Goal: Task Accomplishment & Management: Manage account settings

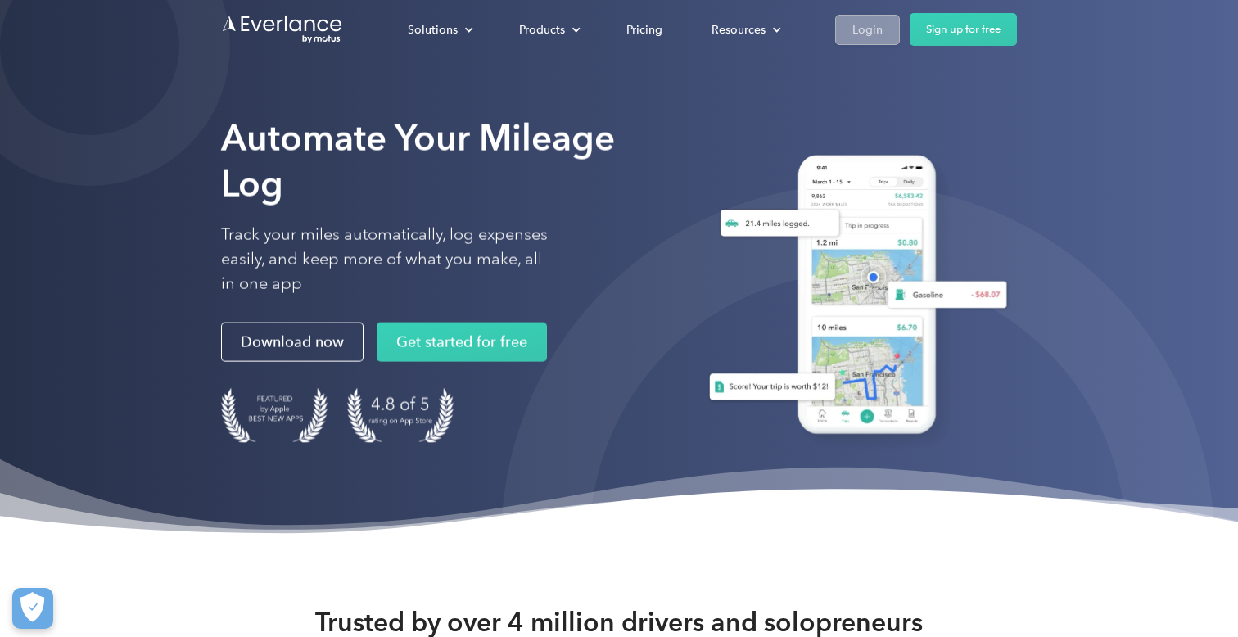
click at [871, 28] on div "Login" at bounding box center [868, 30] width 30 height 20
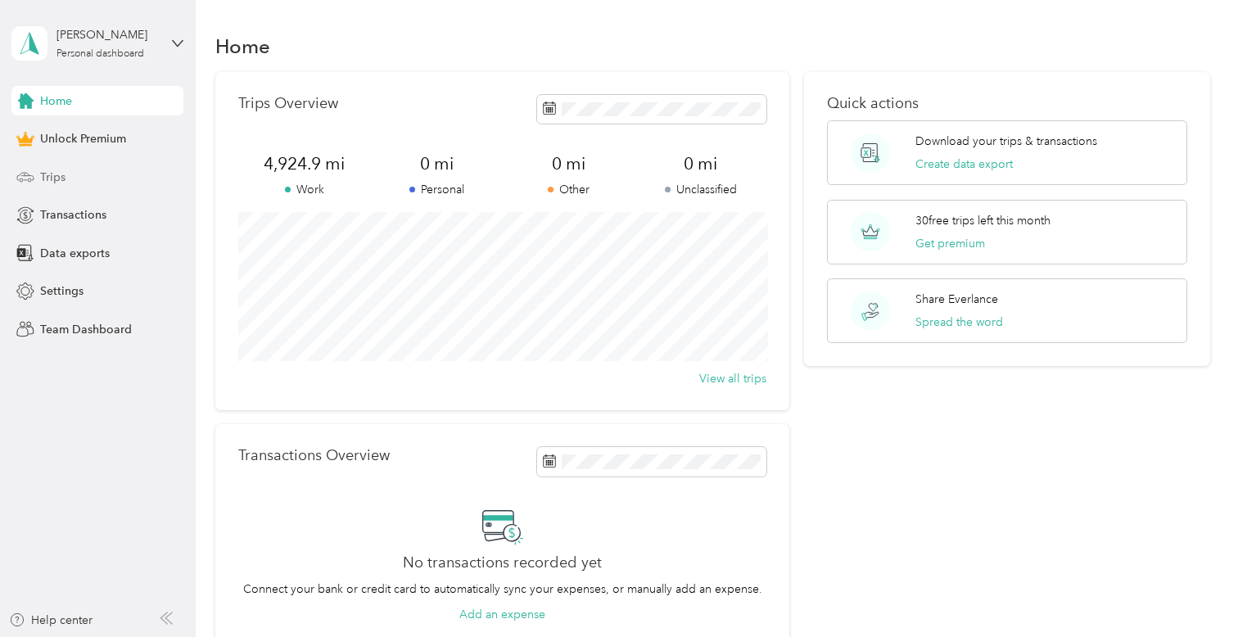
click at [43, 175] on span "Trips" at bounding box center [52, 177] width 25 height 17
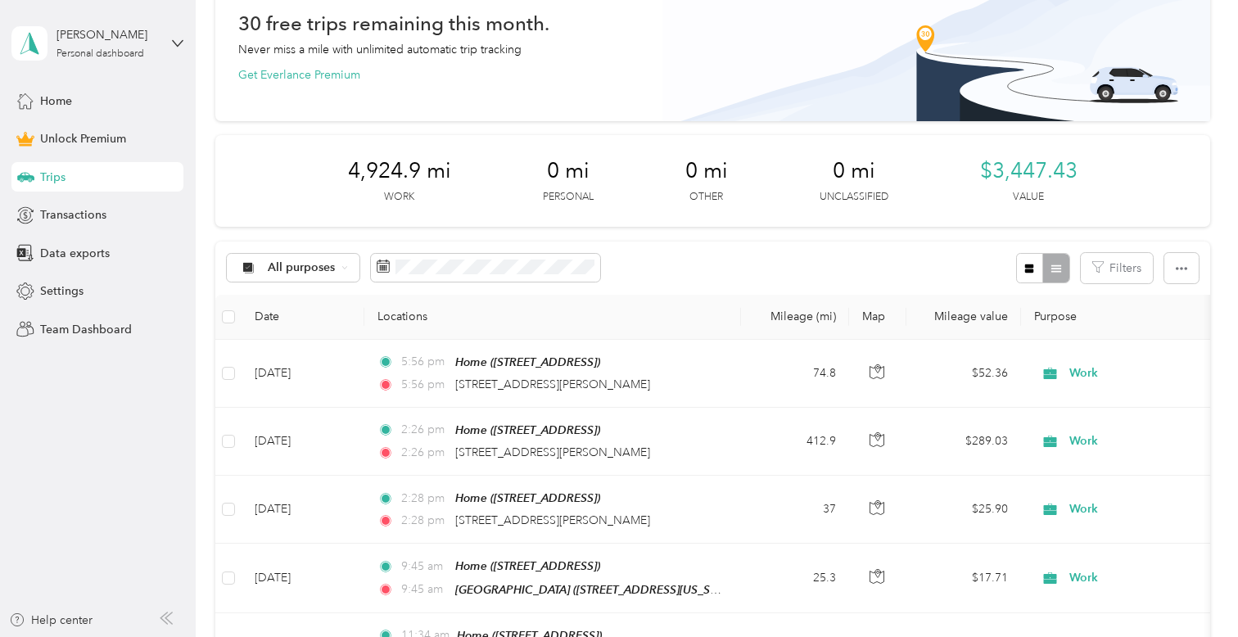
scroll to position [63, 0]
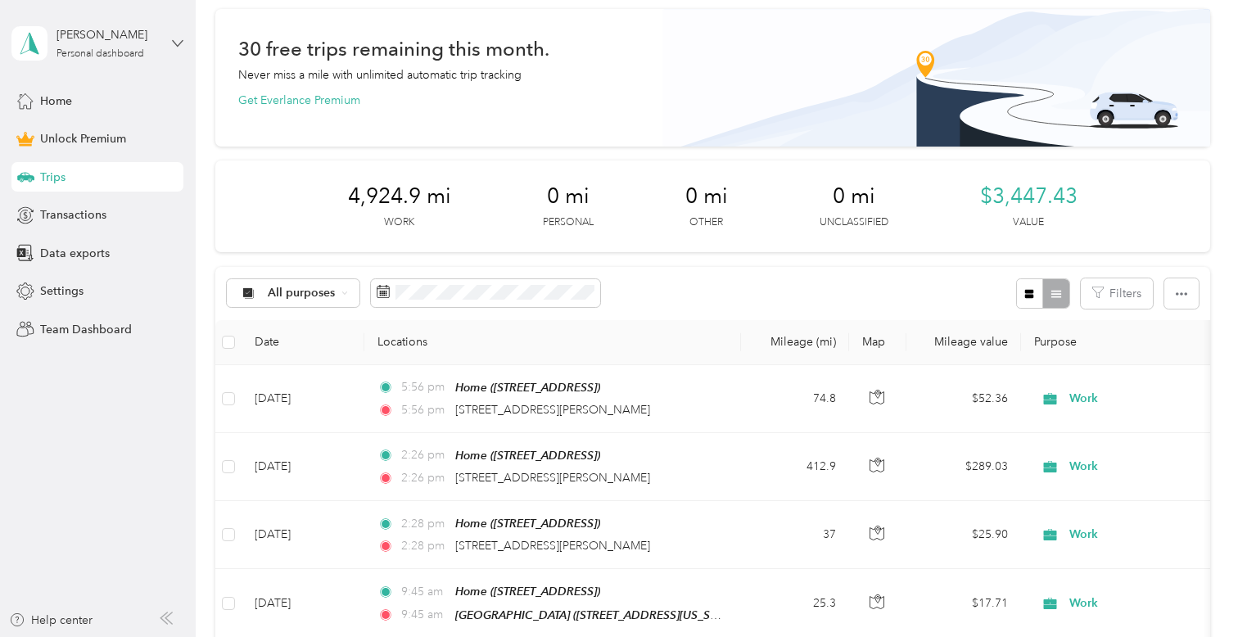
click at [180, 46] on icon at bounding box center [177, 43] width 11 height 11
click at [161, 445] on aside "Esther Frederick Personal dashboard Home Unlock Premium Trips Transactions Data…" at bounding box center [98, 318] width 196 height 637
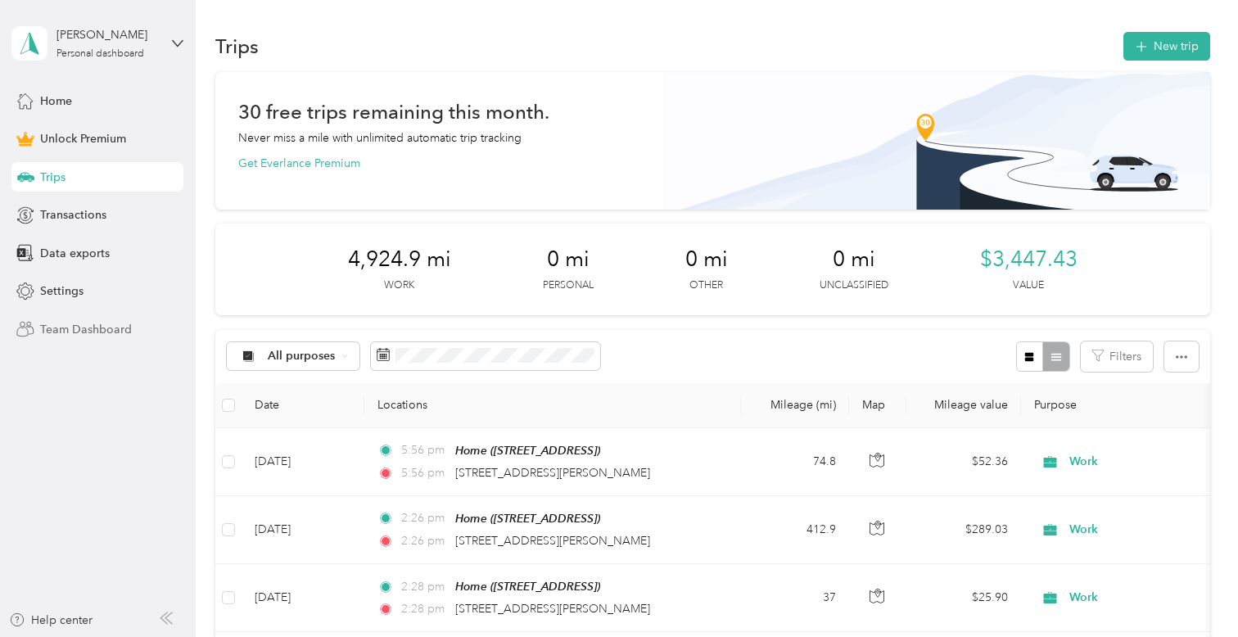
scroll to position [0, 0]
click at [48, 293] on span "Settings" at bounding box center [61, 291] width 43 height 17
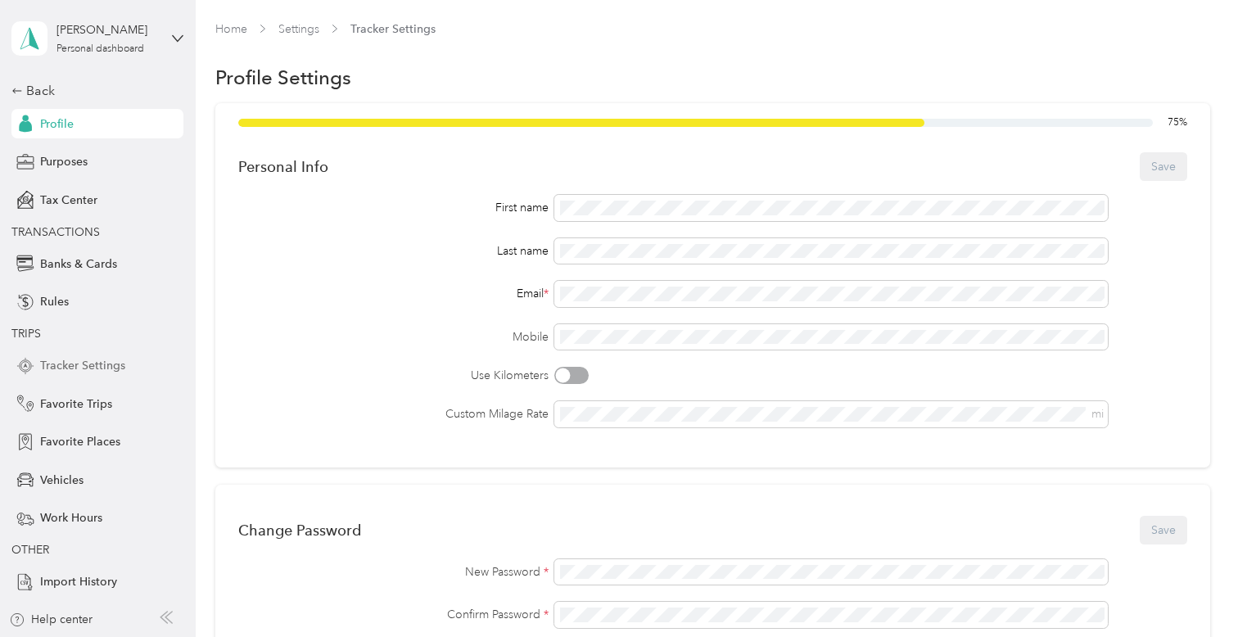
scroll to position [4, 0]
click at [85, 397] on span "Favorite Trips" at bounding box center [76, 404] width 72 height 17
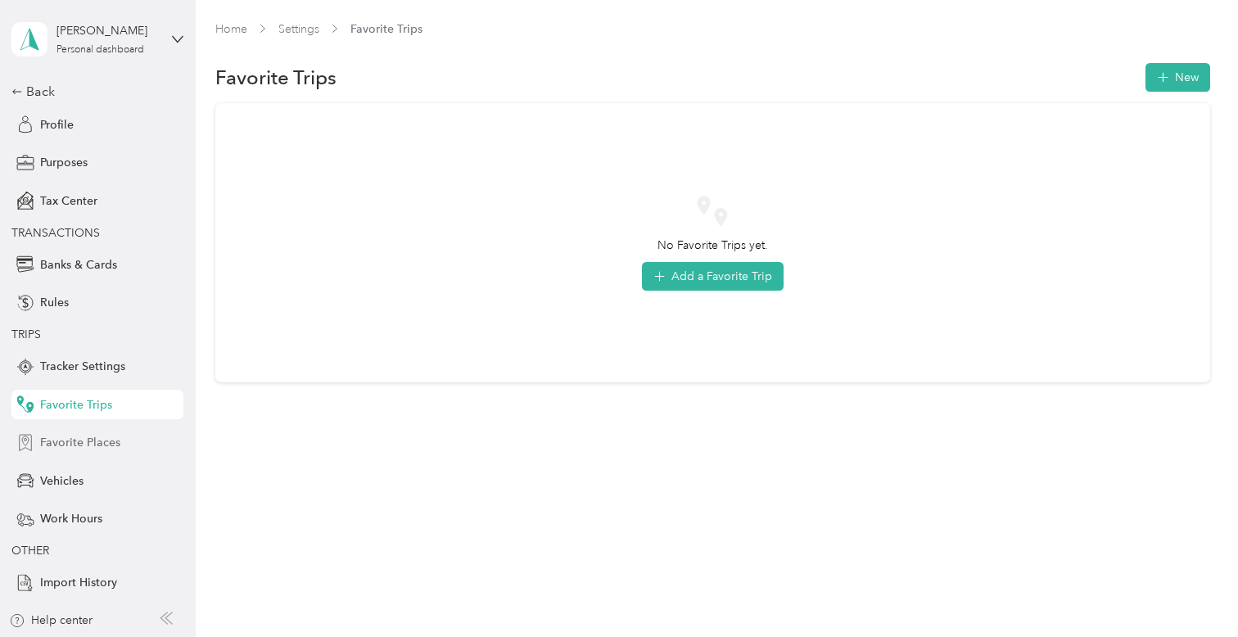
click at [44, 450] on span "Favorite Places" at bounding box center [80, 442] width 80 height 17
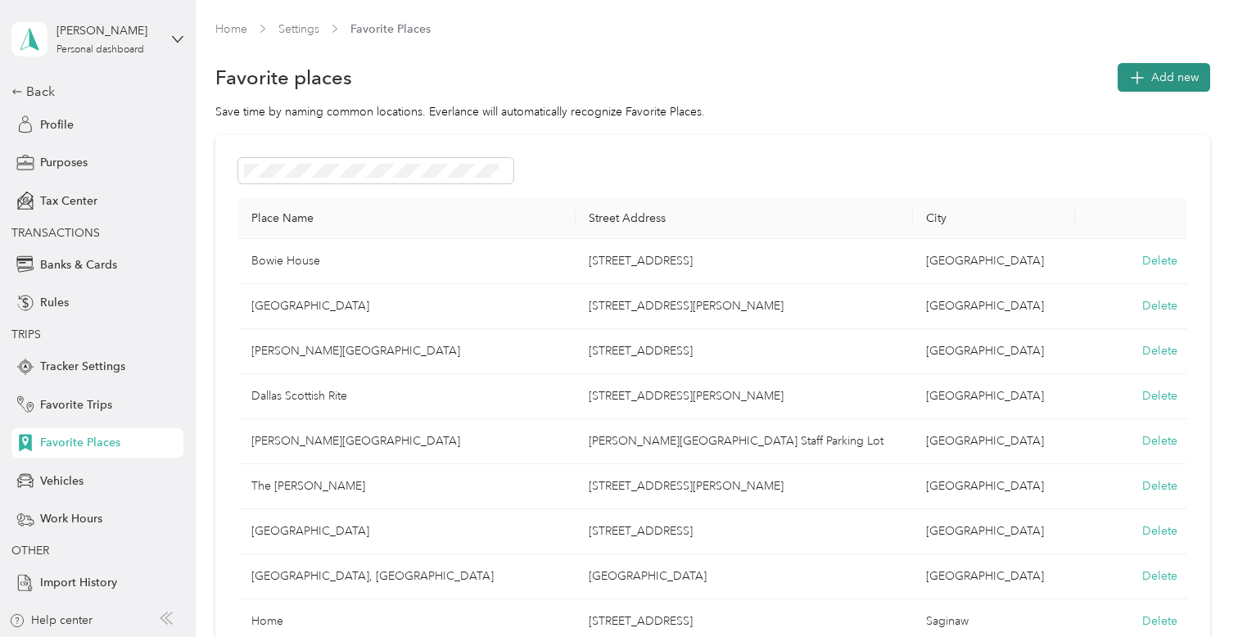
click at [1190, 65] on button "Add new" at bounding box center [1164, 77] width 93 height 29
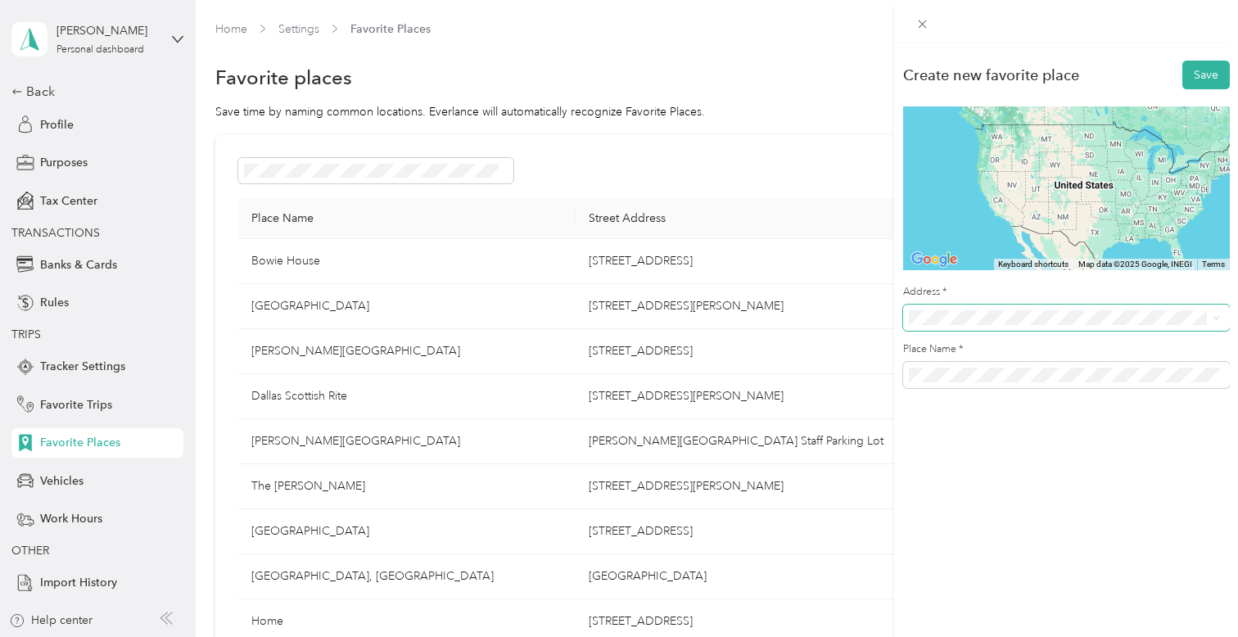
click at [932, 309] on span at bounding box center [1066, 318] width 327 height 26
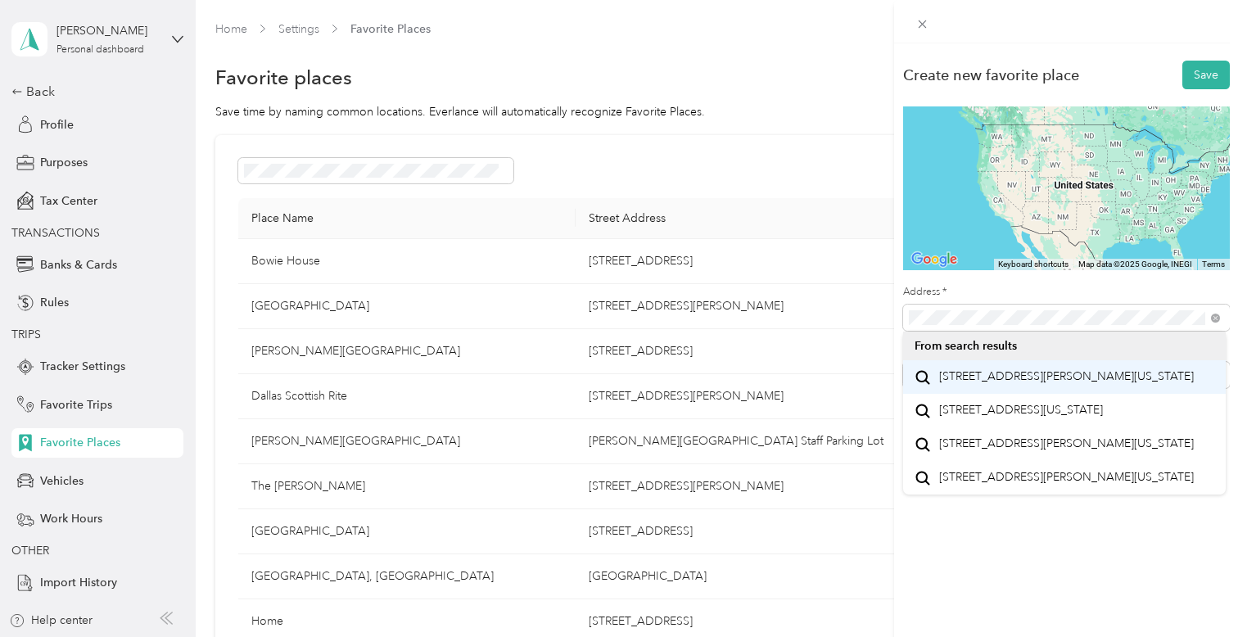
drag, startPoint x: 1010, startPoint y: 221, endPoint x: 1012, endPoint y: 365, distance: 144.2
click at [1012, 365] on li "2575 Mckinnon Street Dallas, Texas 75201, United States" at bounding box center [1064, 377] width 323 height 34
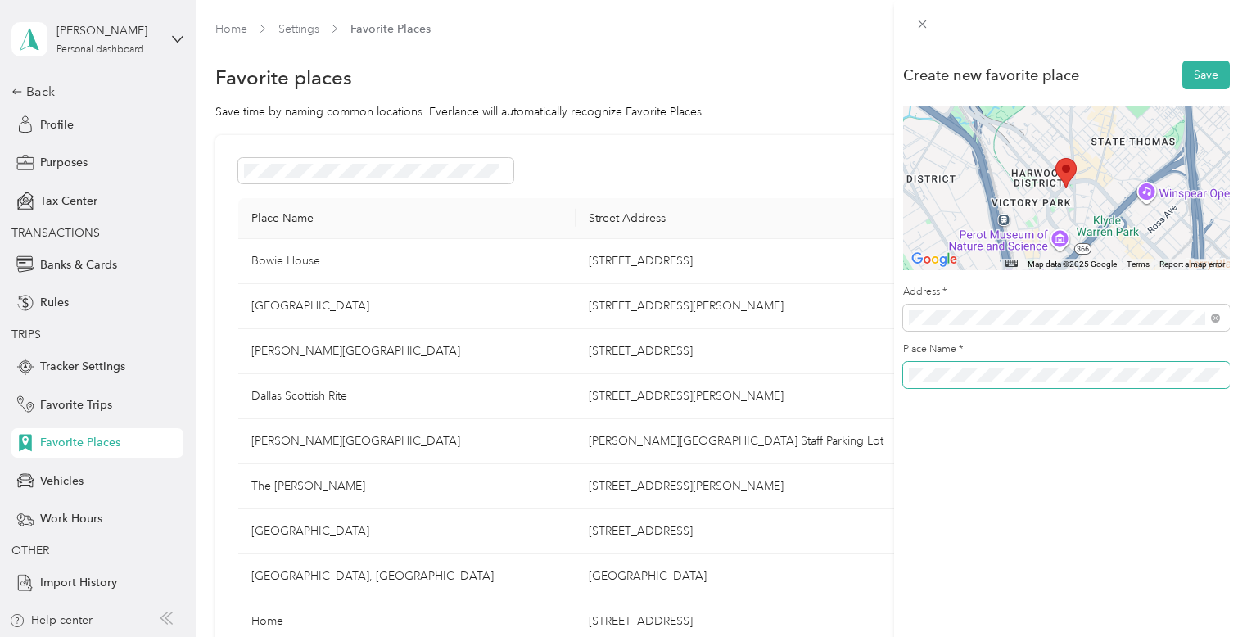
click at [1054, 368] on span at bounding box center [1066, 375] width 327 height 26
drag, startPoint x: 1092, startPoint y: 365, endPoint x: 870, endPoint y: 372, distance: 222.8
click at [870, 372] on div "Create new favorite place Save ← Move left → Move right ↑ Move up ↓ Move down +…" at bounding box center [619, 318] width 1238 height 637
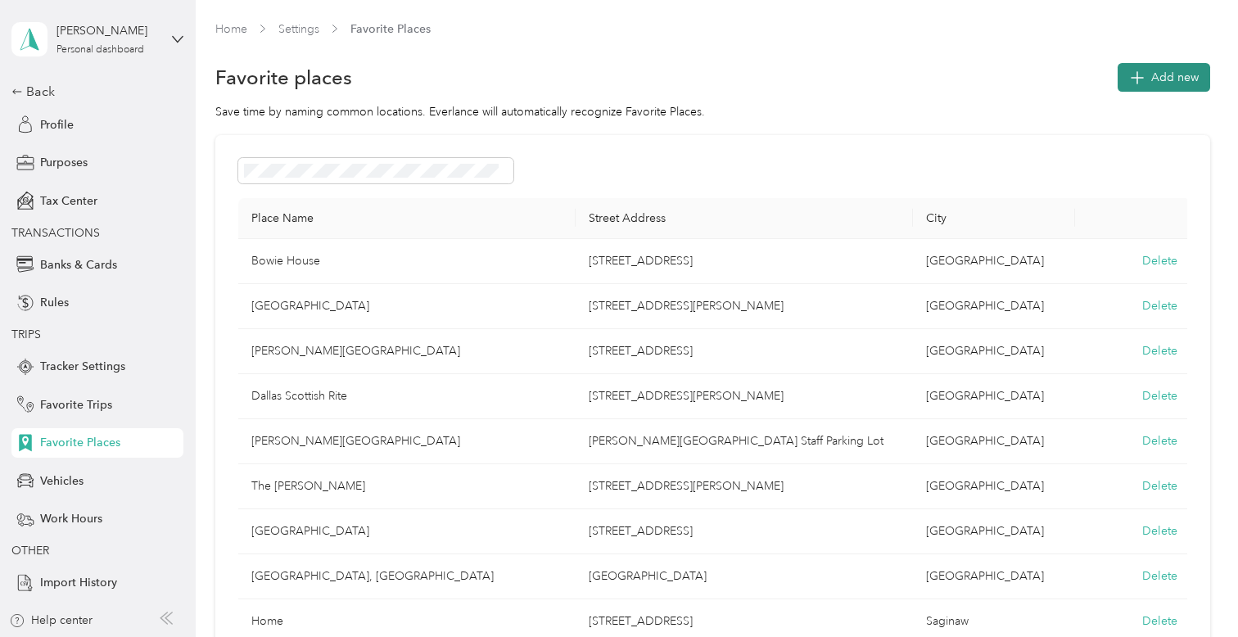
click at [1169, 66] on button "Add new" at bounding box center [1164, 77] width 93 height 29
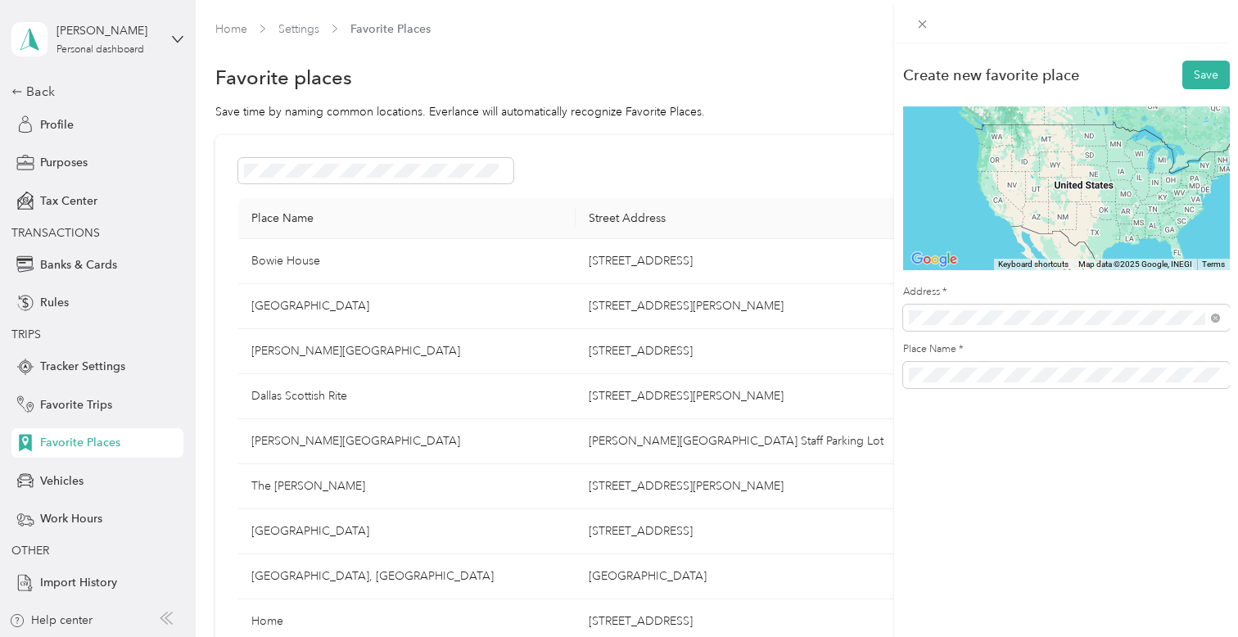
drag, startPoint x: 983, startPoint y: 336, endPoint x: 1000, endPoint y: 384, distance: 51.3
click at [1000, 384] on span "2575 Mckinnon Street Dallas, Texas 75201, United States" at bounding box center [1066, 376] width 255 height 15
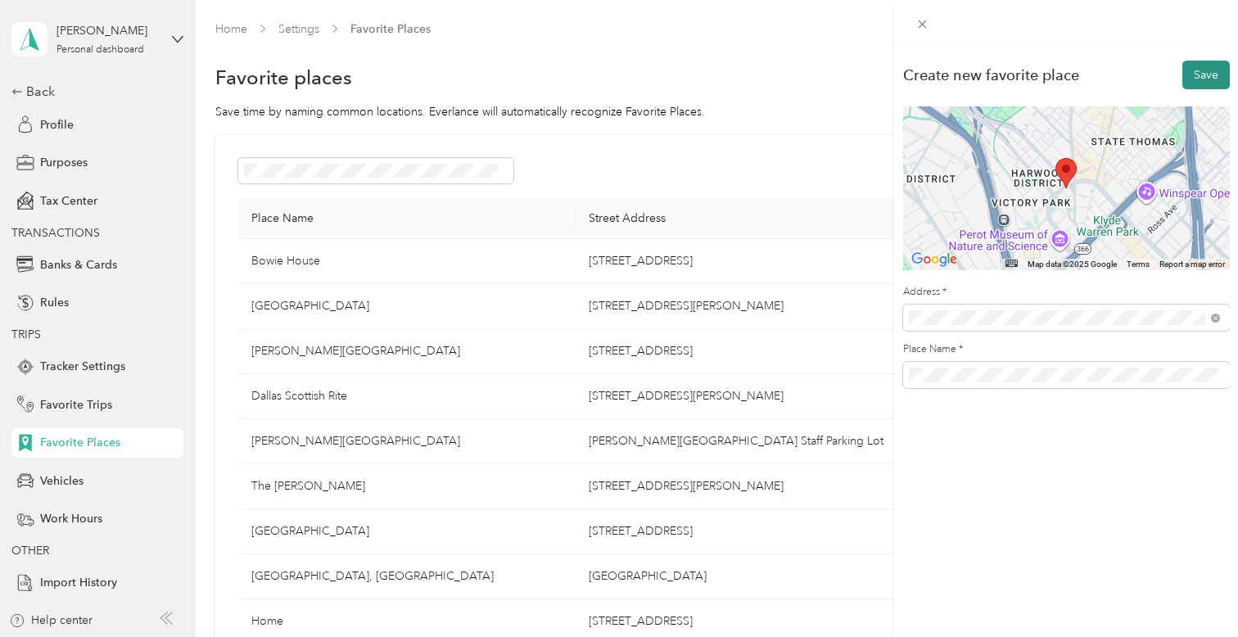
click at [1211, 74] on button "Save" at bounding box center [1206, 75] width 47 height 29
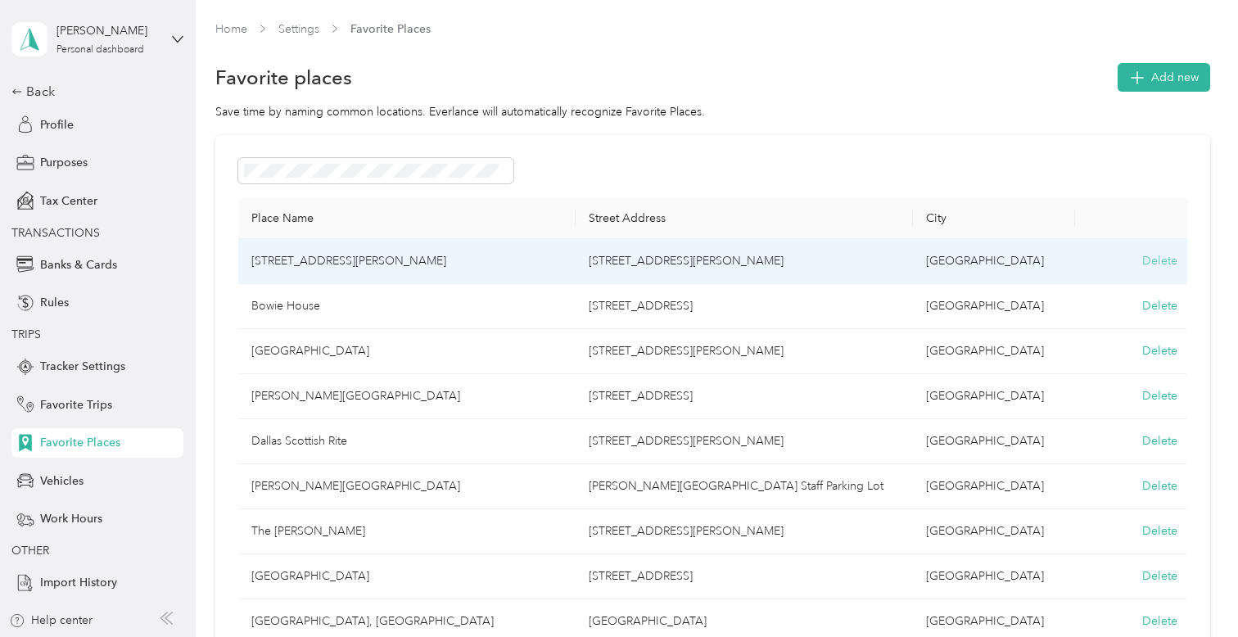
click at [1155, 265] on button "Delete" at bounding box center [1159, 260] width 35 height 17
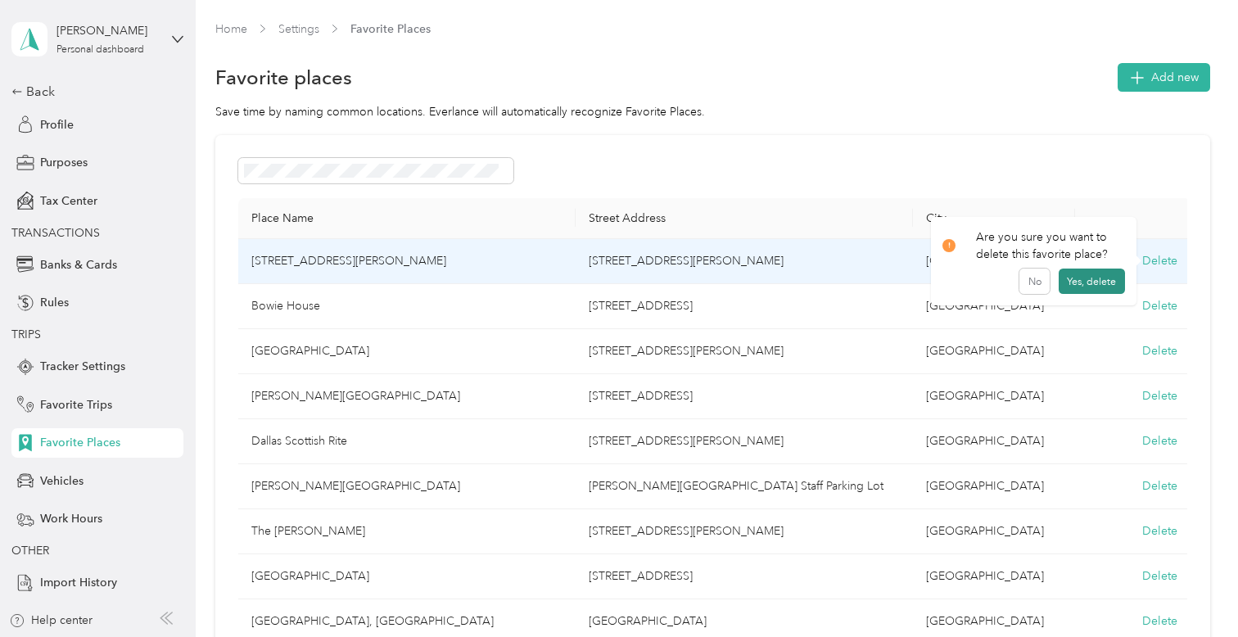
click at [1106, 279] on button "Yes, delete" at bounding box center [1092, 282] width 66 height 26
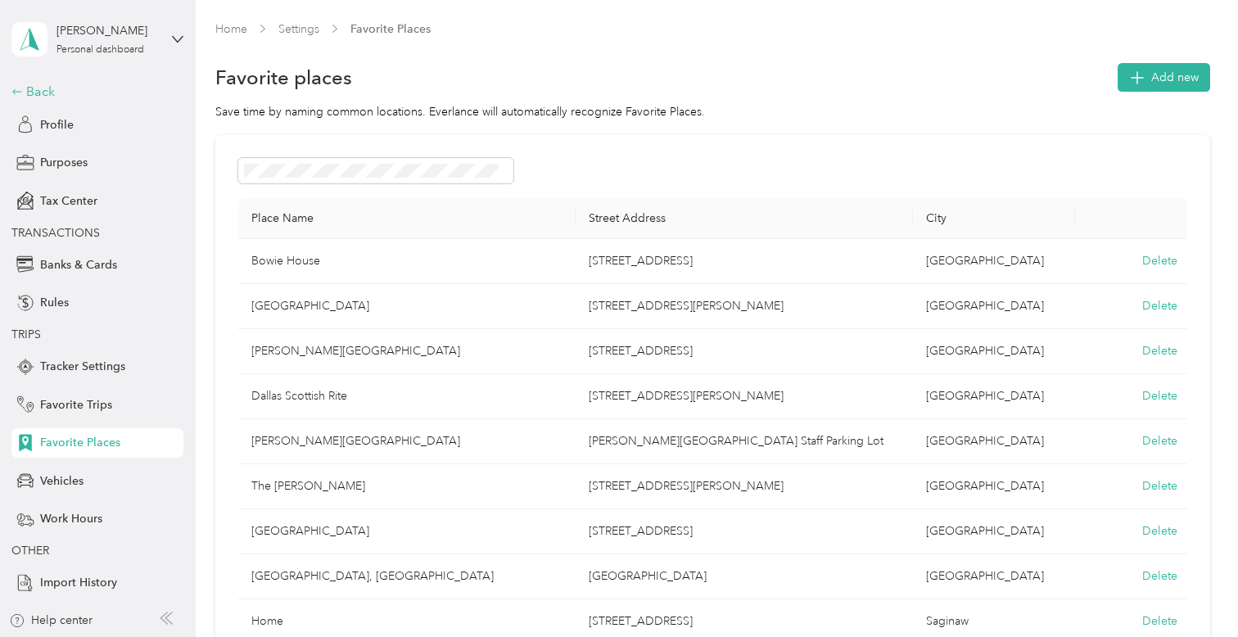
click at [27, 90] on div "Back" at bounding box center [93, 92] width 164 height 20
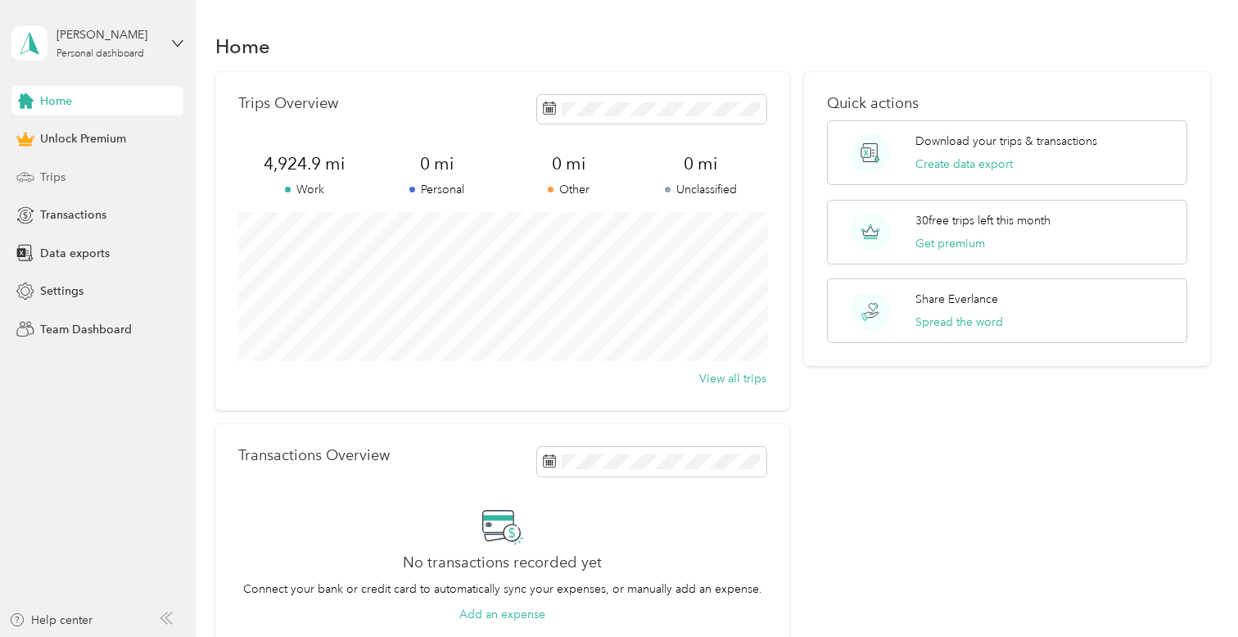
click at [135, 170] on div "Trips" at bounding box center [97, 176] width 172 height 29
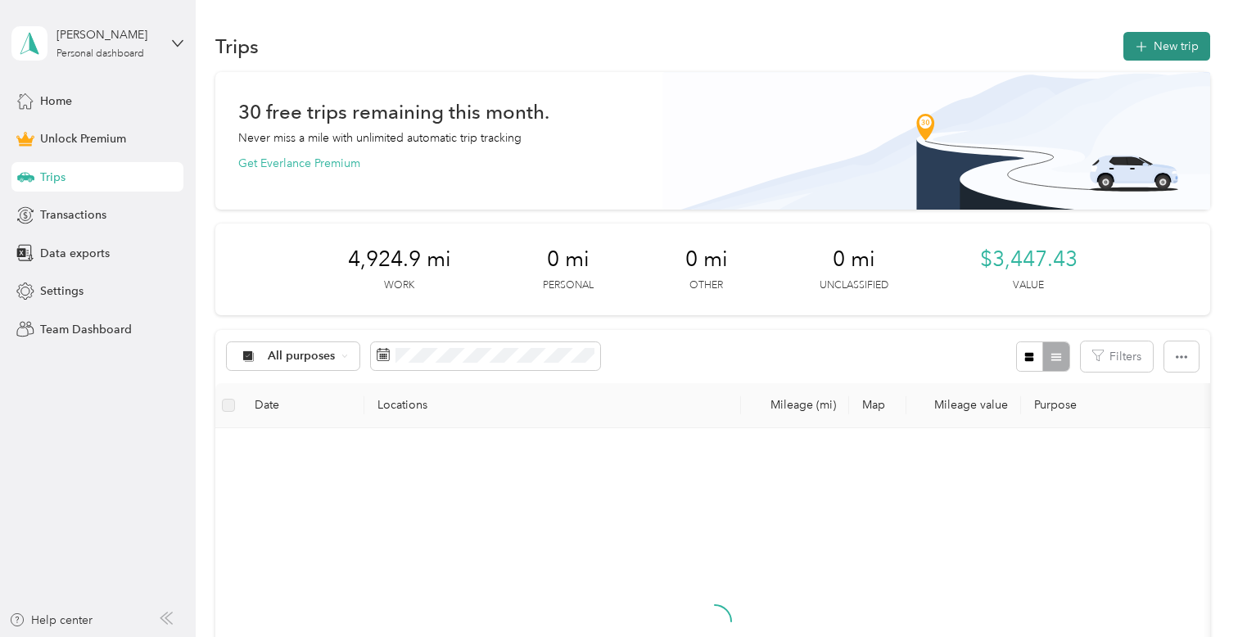
click at [1157, 45] on button "New trip" at bounding box center [1167, 46] width 87 height 29
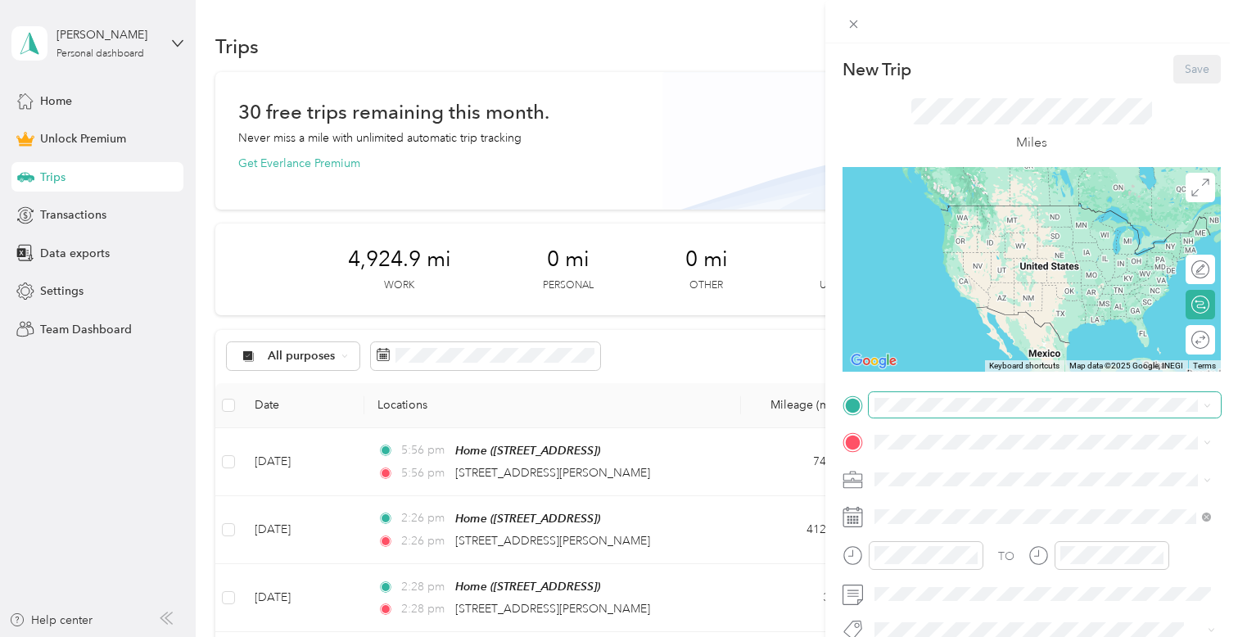
click at [918, 415] on span at bounding box center [1045, 405] width 352 height 26
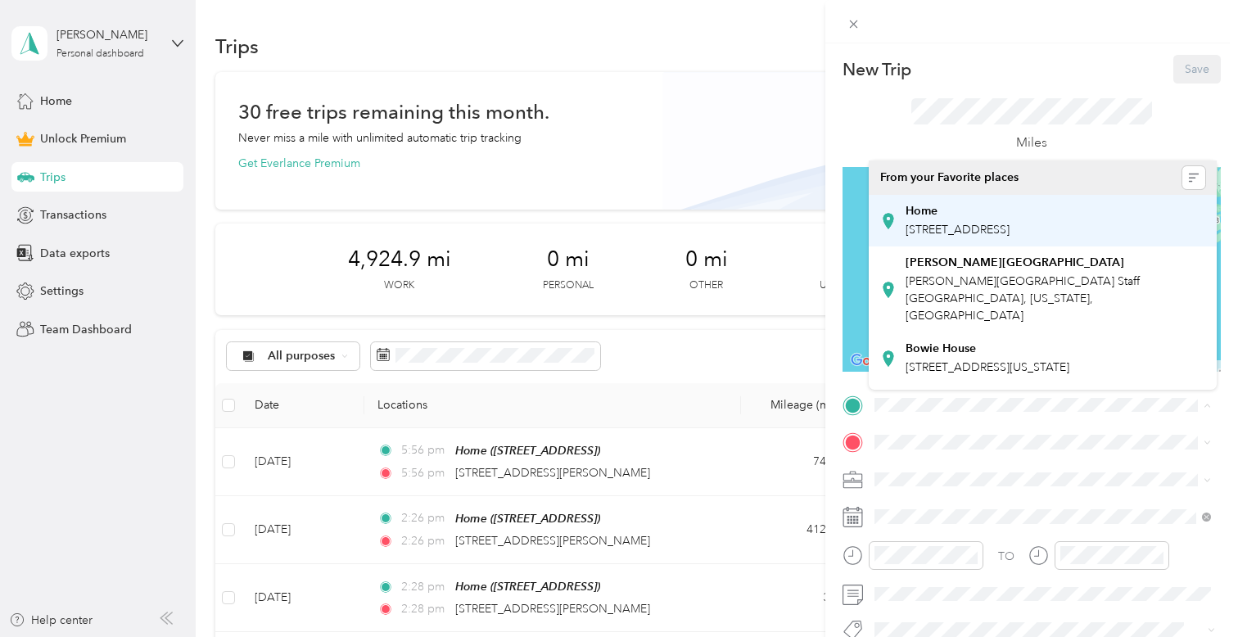
click at [977, 216] on div "Home" at bounding box center [958, 211] width 104 height 15
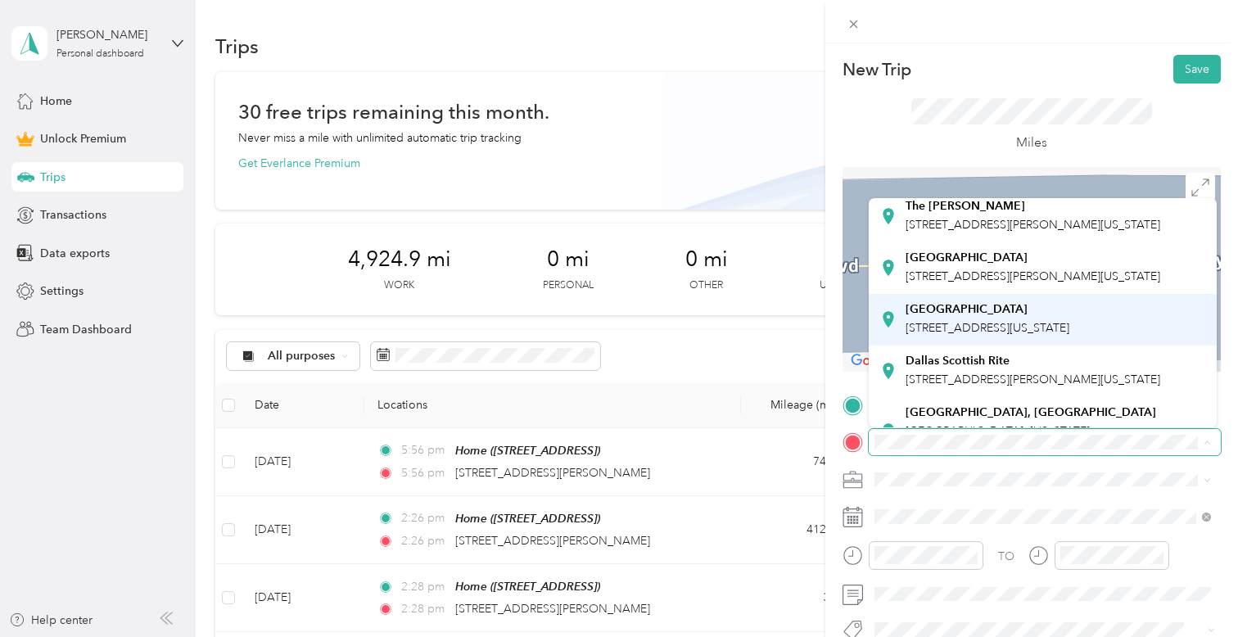
scroll to position [301, 0]
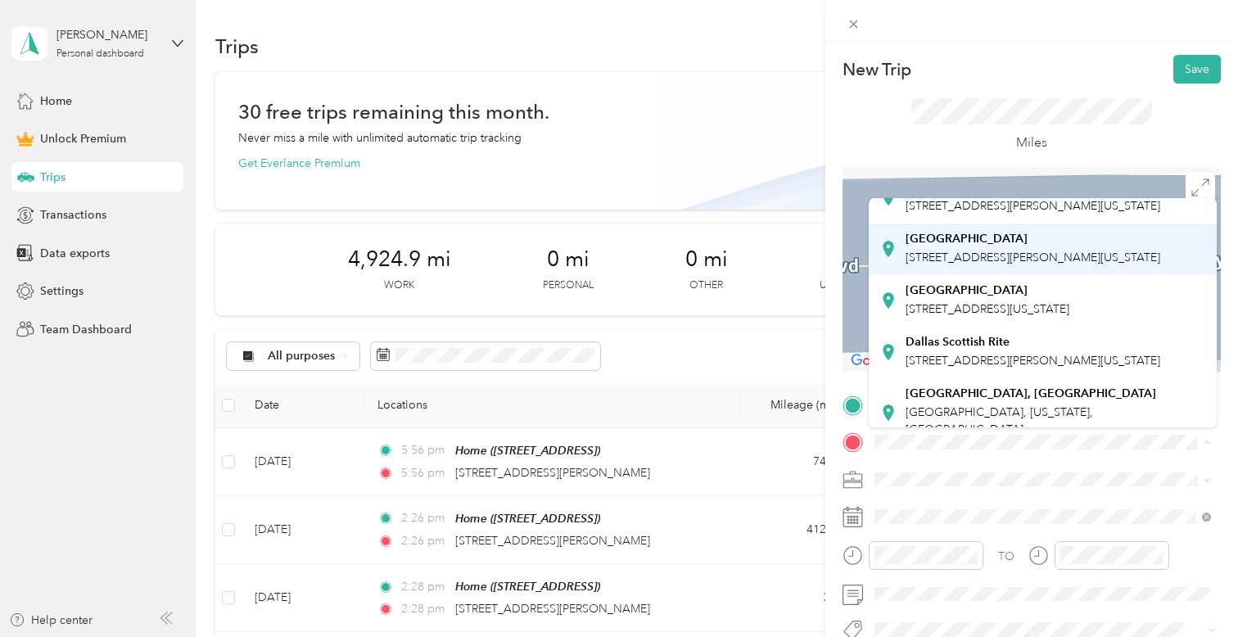
click at [994, 266] on div "Hotel Swexan 2575 Mckinnon Street, 75201, Dallas, Texas, United States" at bounding box center [1033, 249] width 255 height 34
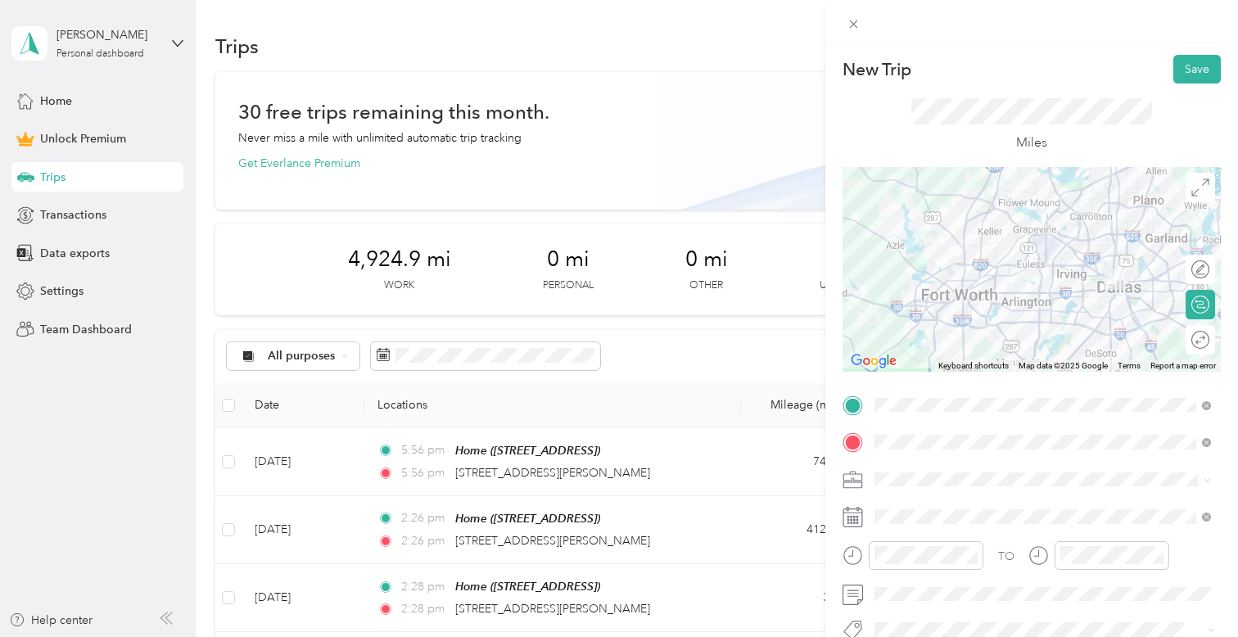
click at [1203, 355] on div "Edit route Calculate route Round trip" at bounding box center [1200, 310] width 29 height 111
click at [1202, 350] on div "Round trip" at bounding box center [1165, 339] width 100 height 29
click at [1195, 346] on div at bounding box center [1192, 340] width 34 height 17
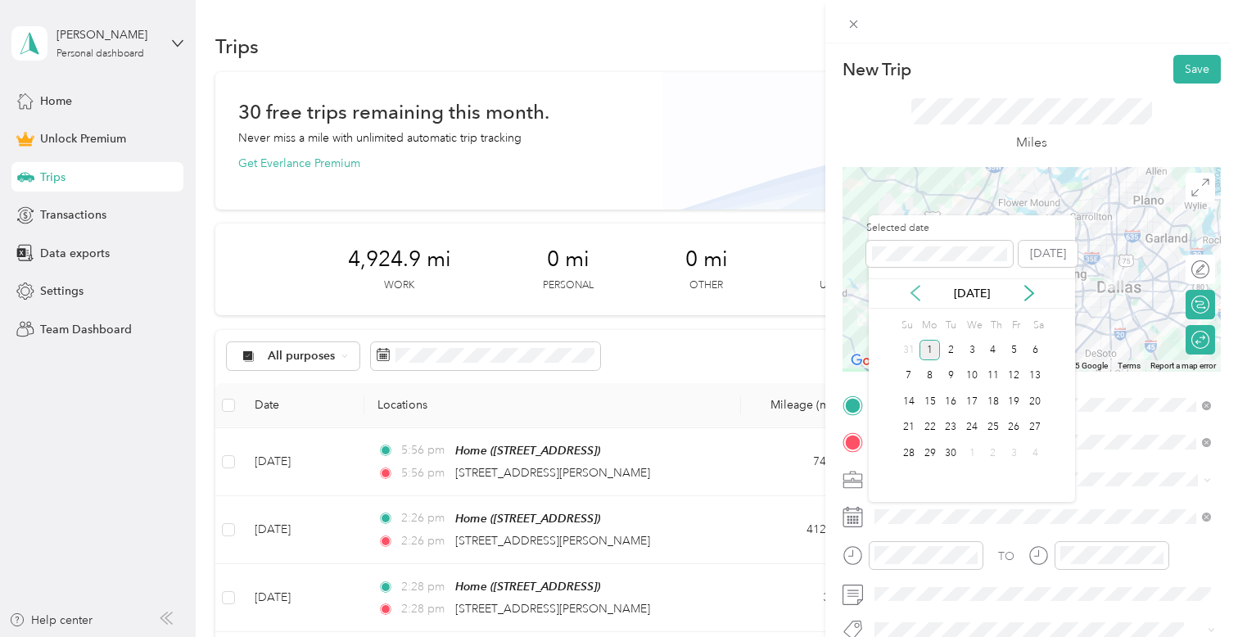
click at [916, 286] on icon at bounding box center [915, 293] width 16 height 16
click at [1022, 454] on div "29" at bounding box center [1014, 453] width 21 height 20
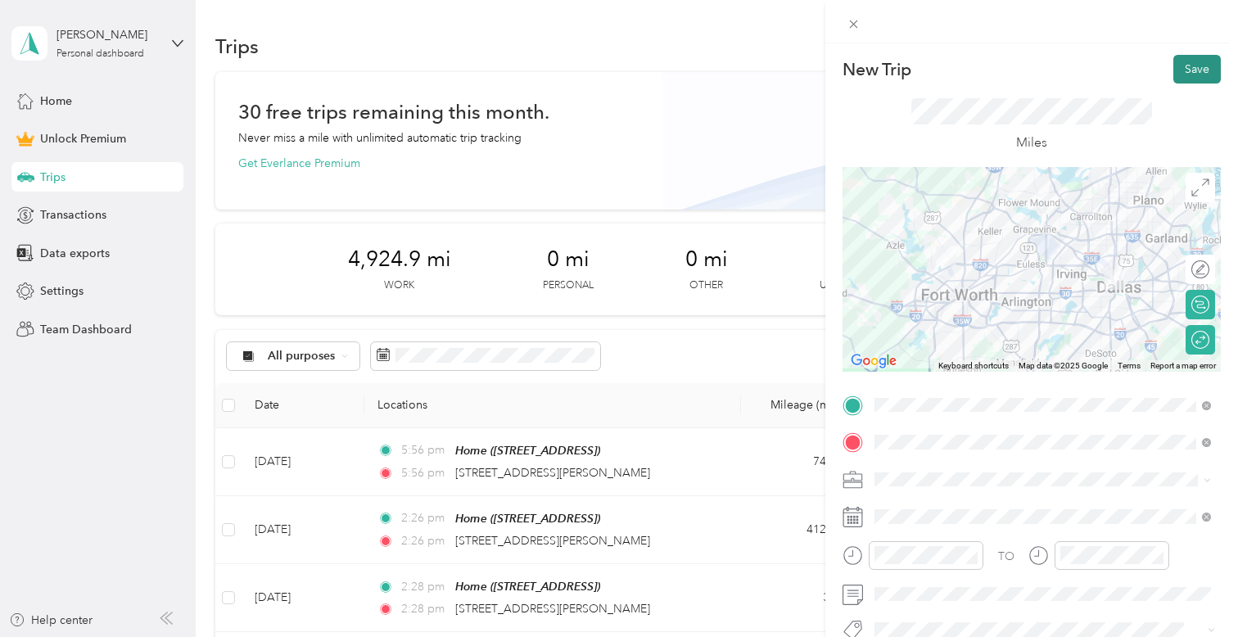
click at [1208, 65] on button "Save" at bounding box center [1197, 69] width 47 height 29
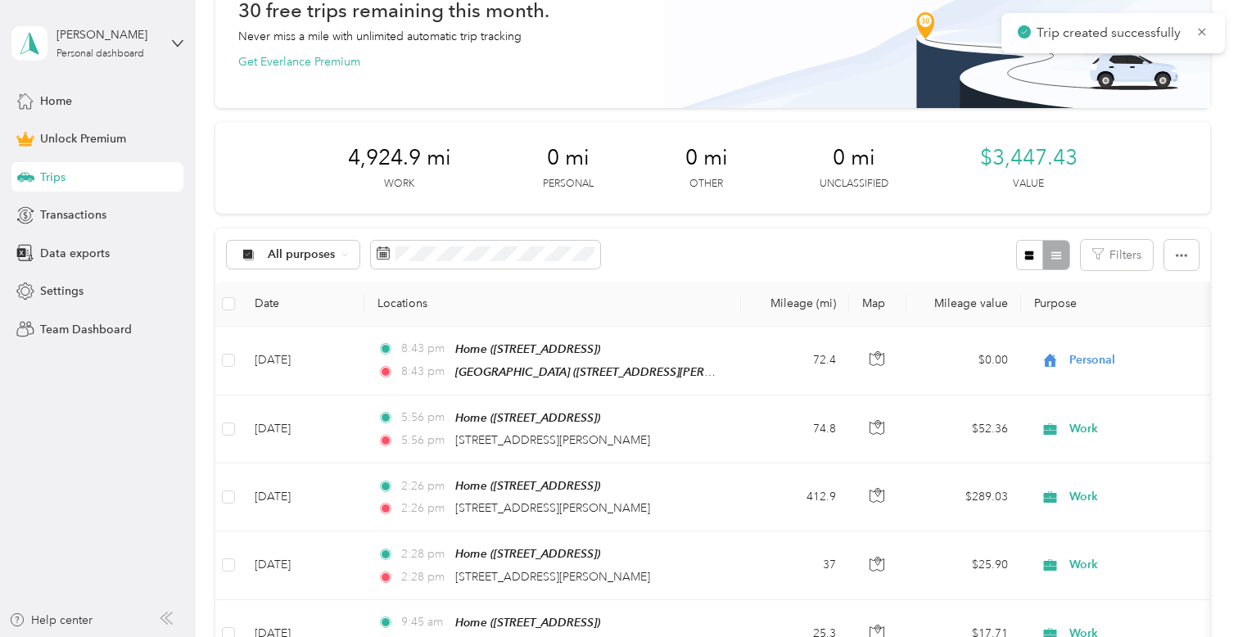
scroll to position [112, 0]
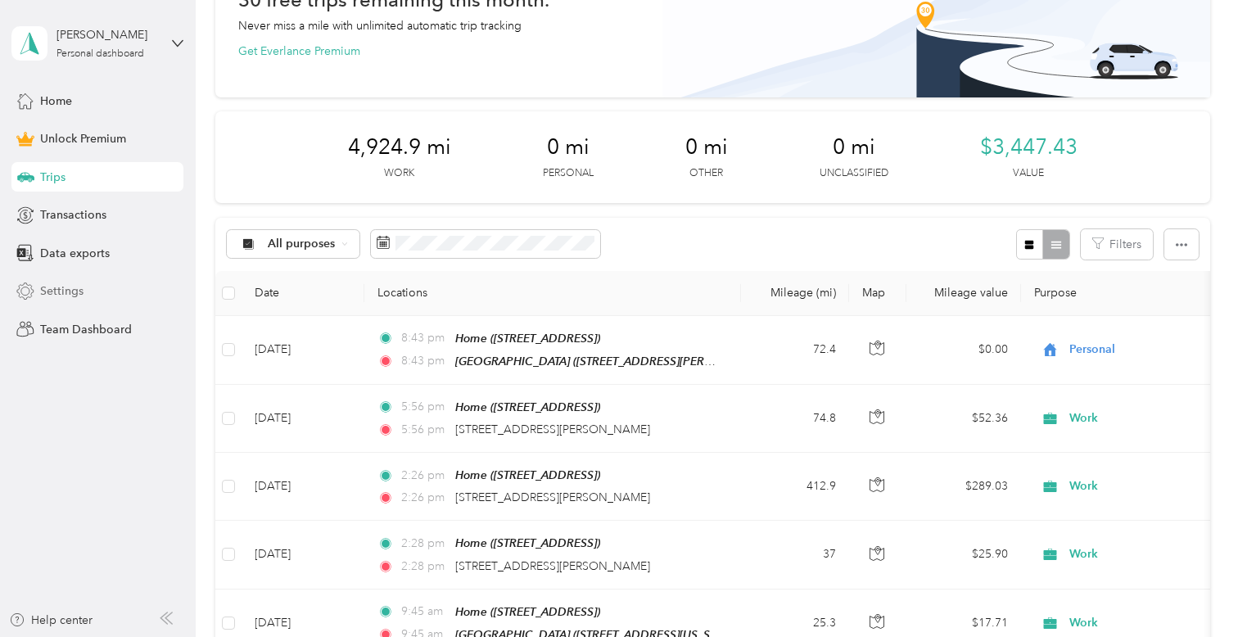
click at [91, 289] on div "Settings" at bounding box center [97, 291] width 172 height 29
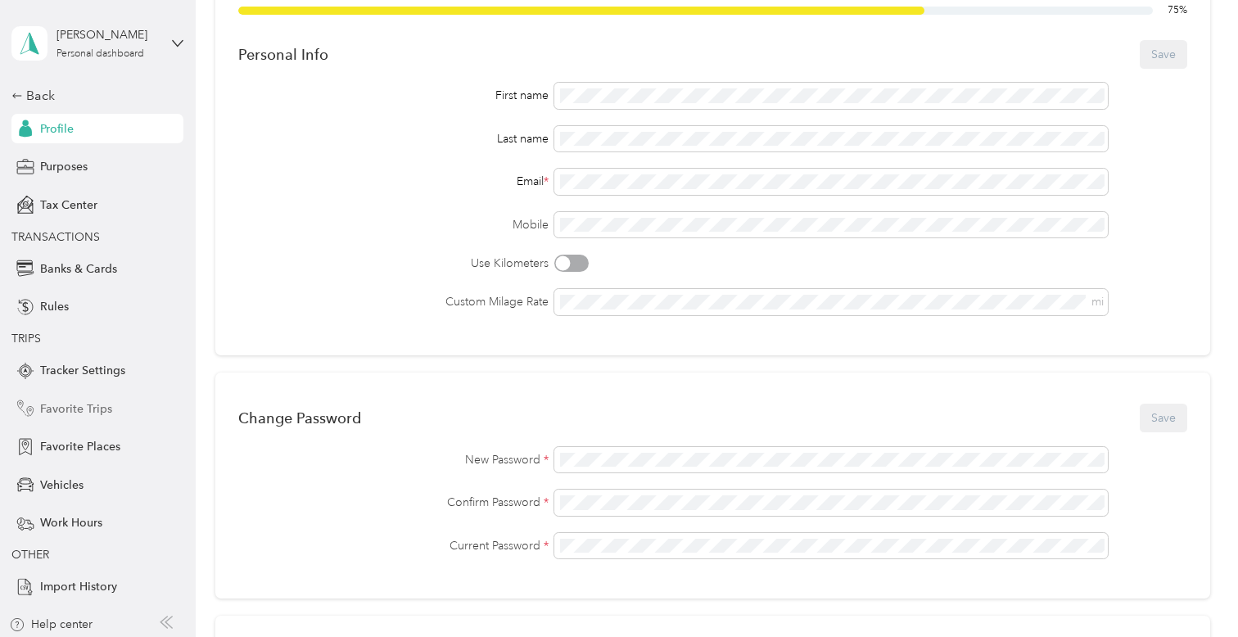
click at [70, 410] on span "Favorite Trips" at bounding box center [76, 408] width 72 height 17
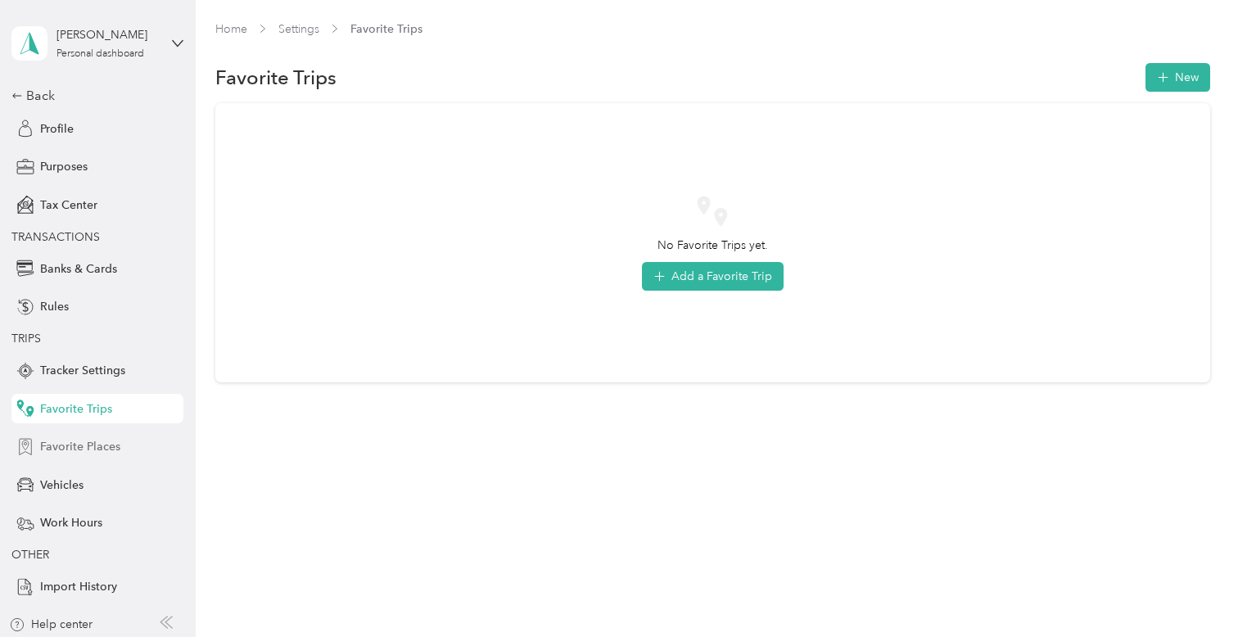
click at [69, 446] on span "Favorite Places" at bounding box center [80, 446] width 80 height 17
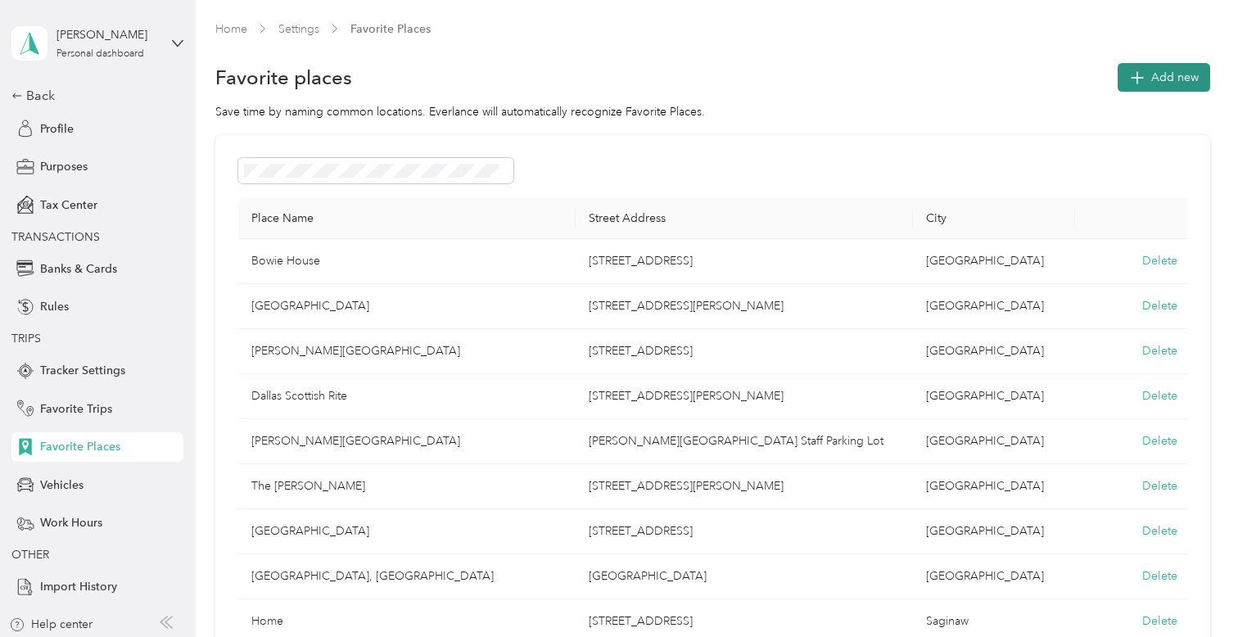
click at [1163, 79] on span "Add new" at bounding box center [1174, 77] width 47 height 17
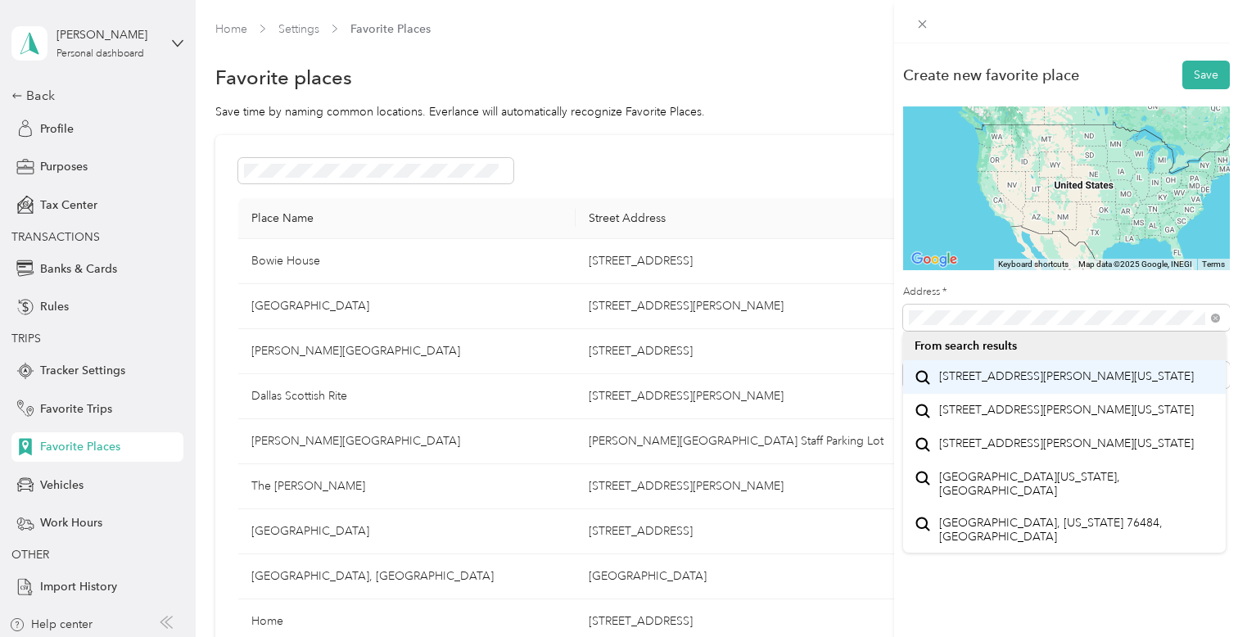
click at [1002, 363] on li "205 North Akard Street Dallas, Texas 75201, United States" at bounding box center [1064, 377] width 323 height 34
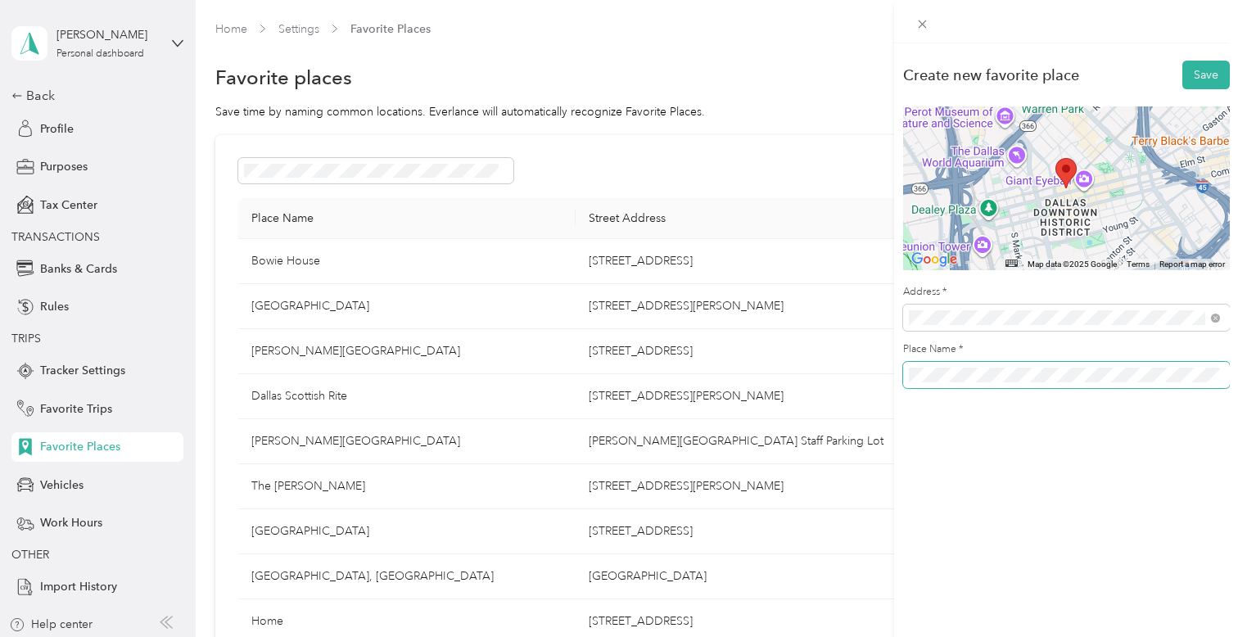
click at [903, 378] on span at bounding box center [1066, 375] width 327 height 26
click at [1206, 79] on button "Save" at bounding box center [1206, 75] width 47 height 29
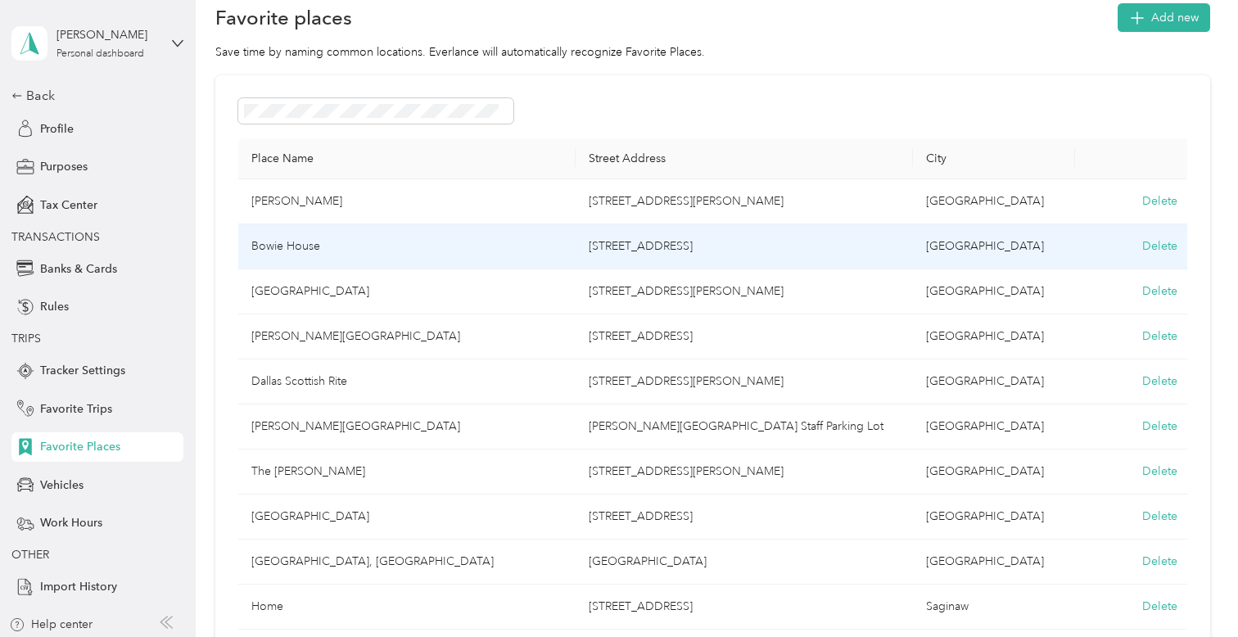
scroll to position [61, 0]
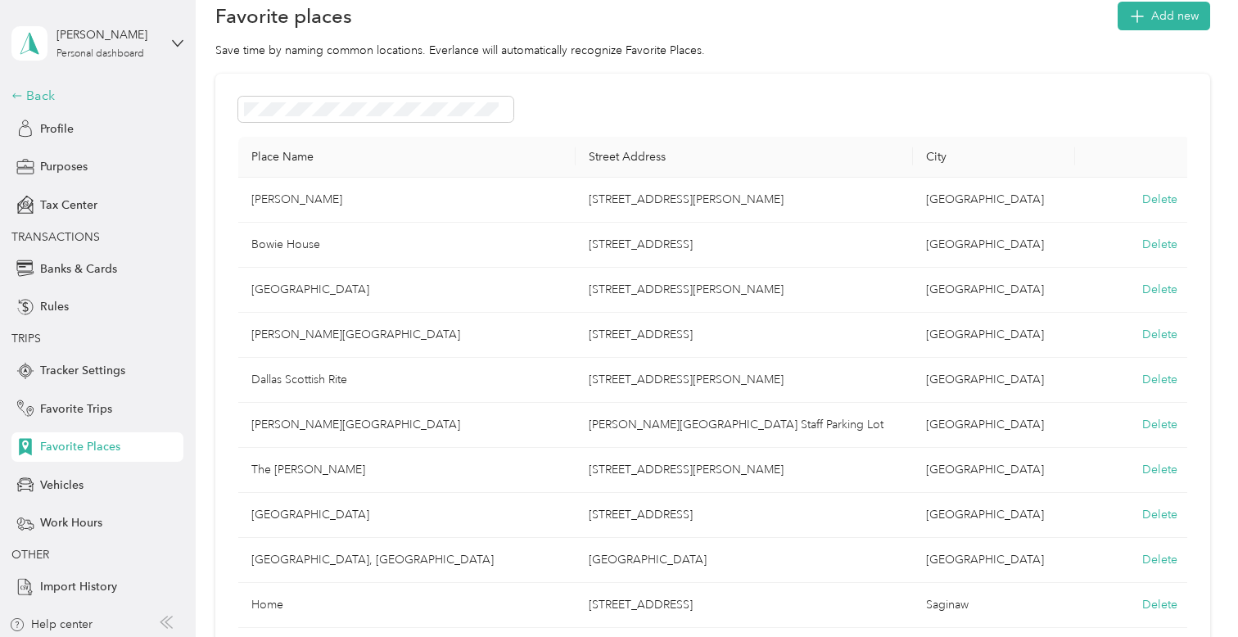
click at [47, 89] on div "Back" at bounding box center [93, 96] width 164 height 20
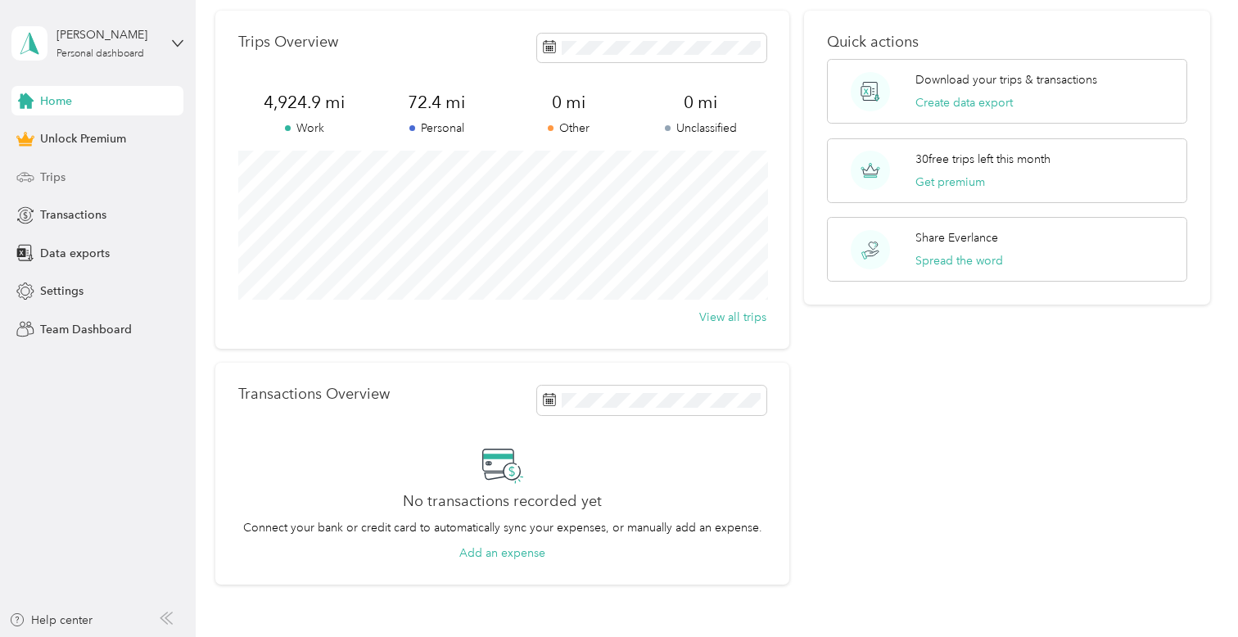
click at [72, 175] on div "Trips" at bounding box center [97, 176] width 172 height 29
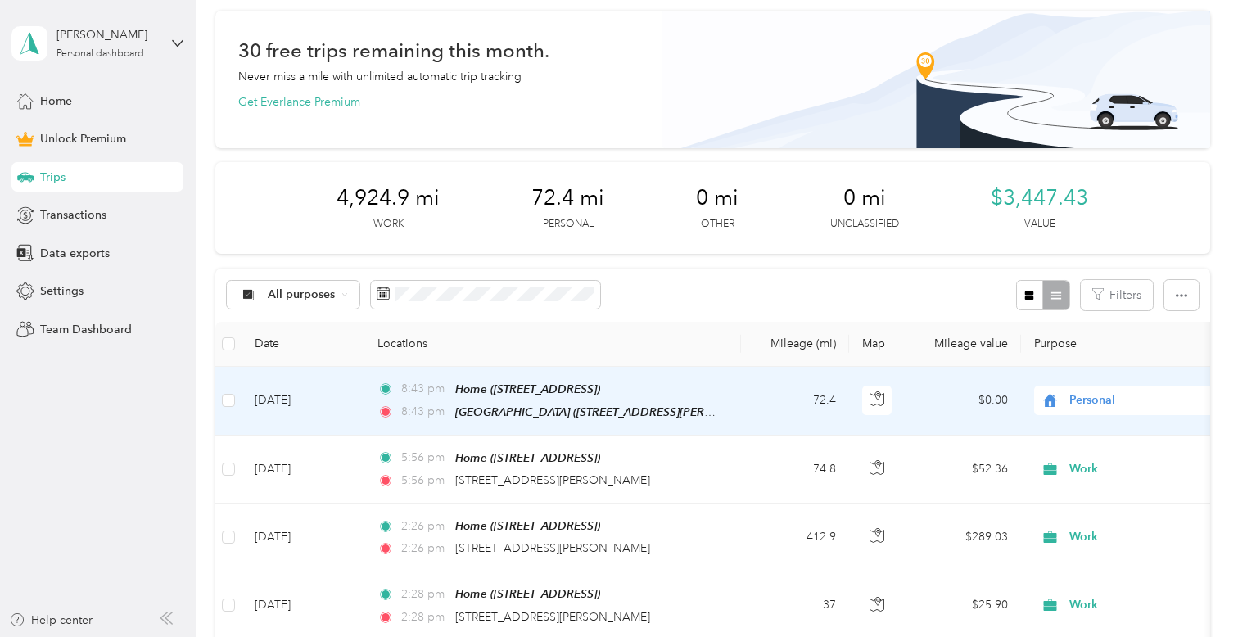
click at [1087, 392] on span "Personal" at bounding box center [1145, 400] width 150 height 18
click at [1091, 173] on span "Work" at bounding box center [1151, 167] width 152 height 17
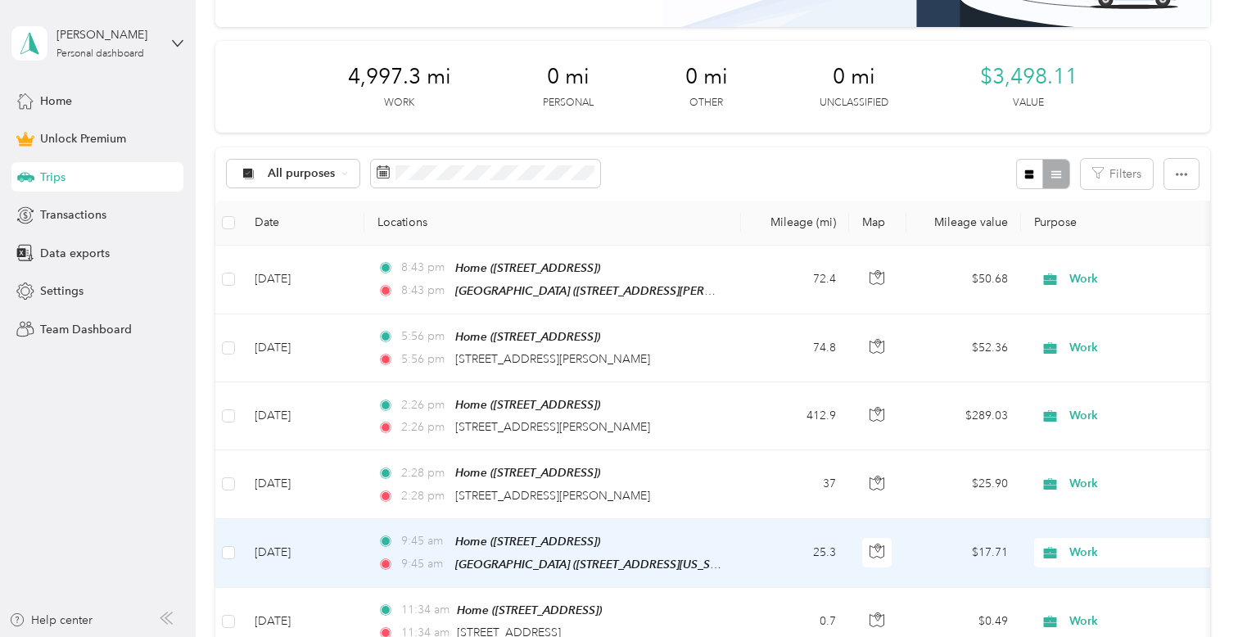
scroll to position [156, 0]
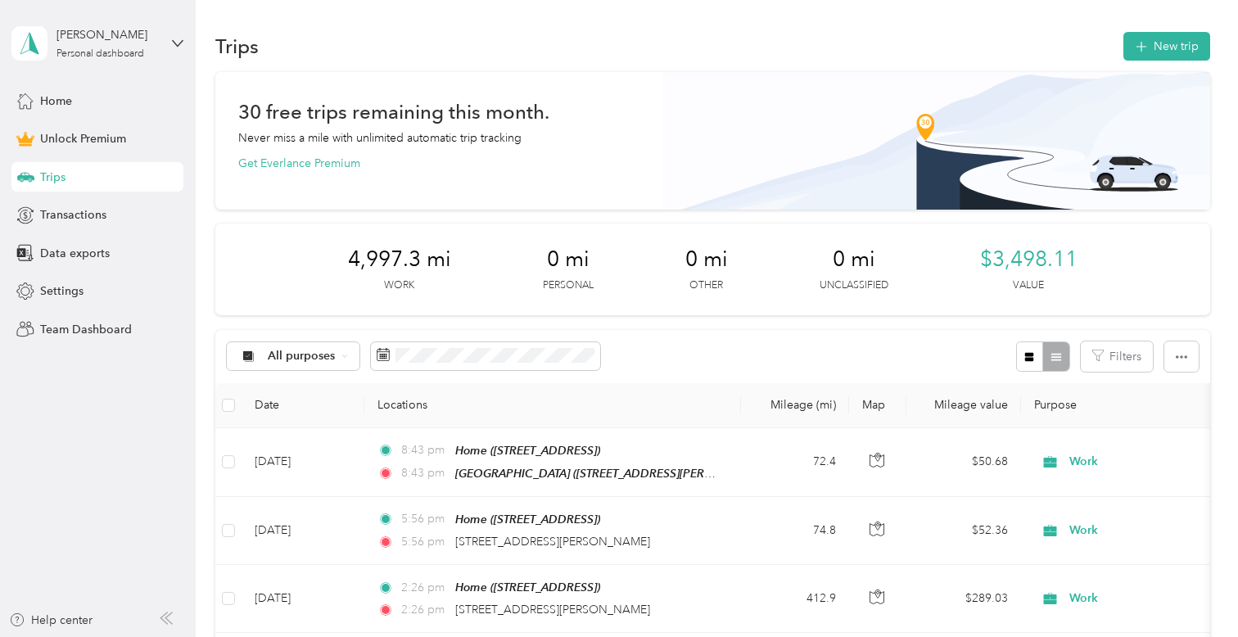
scroll to position [28, 0]
